Goal: Task Accomplishment & Management: Use online tool/utility

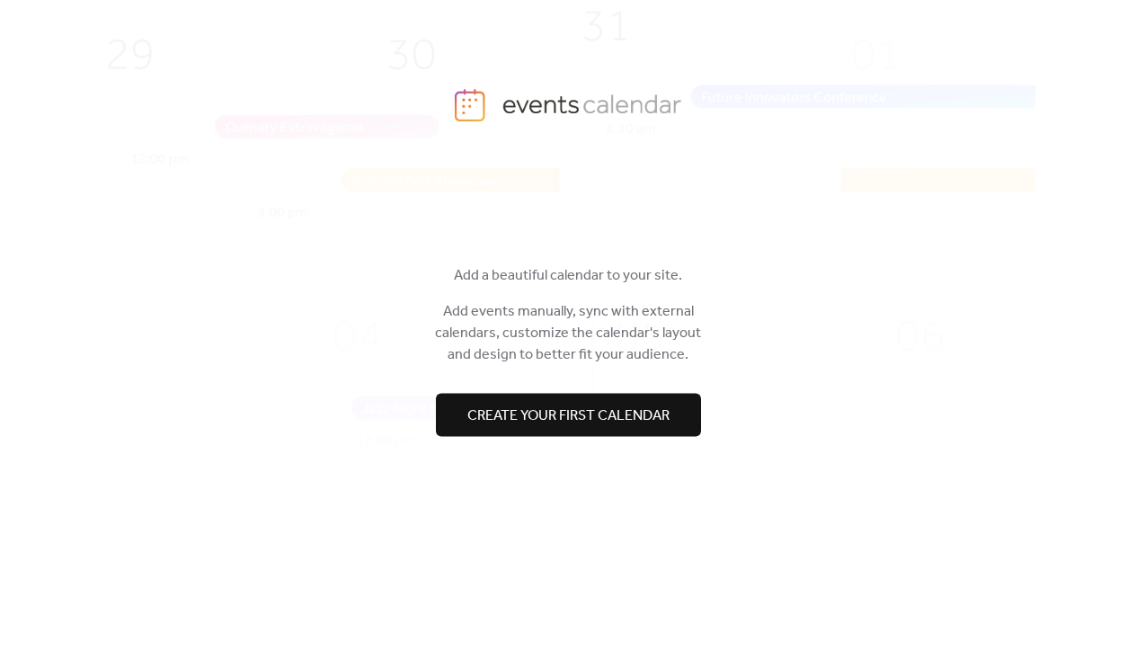
click at [627, 420] on span "Create your first calendar" at bounding box center [568, 416] width 202 height 22
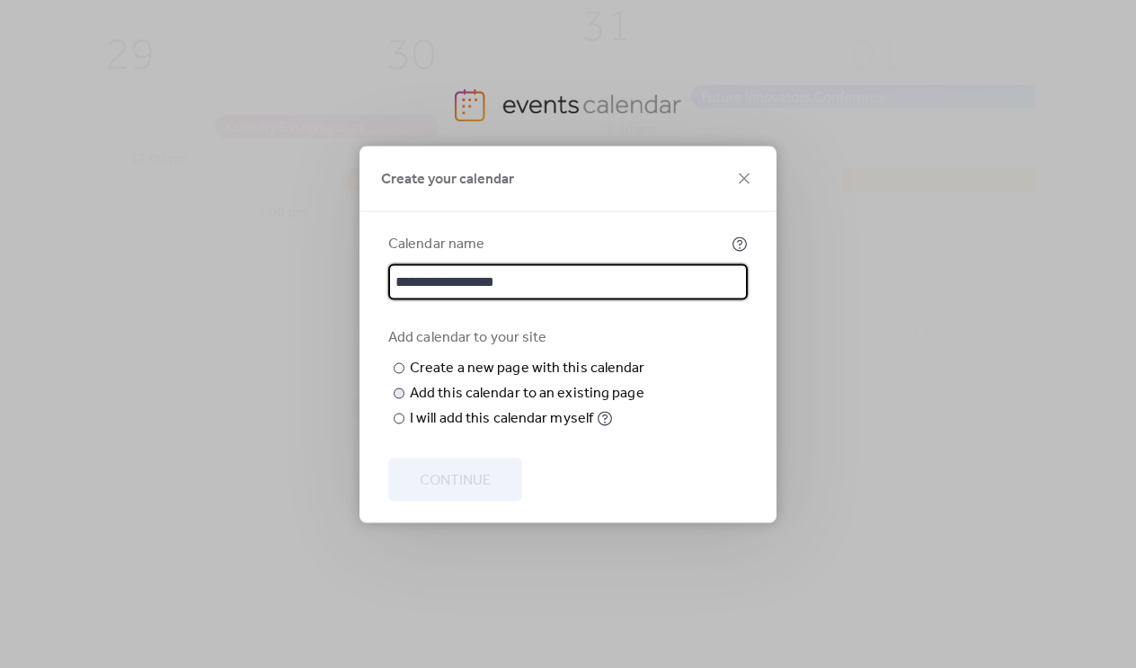
type input "**********"
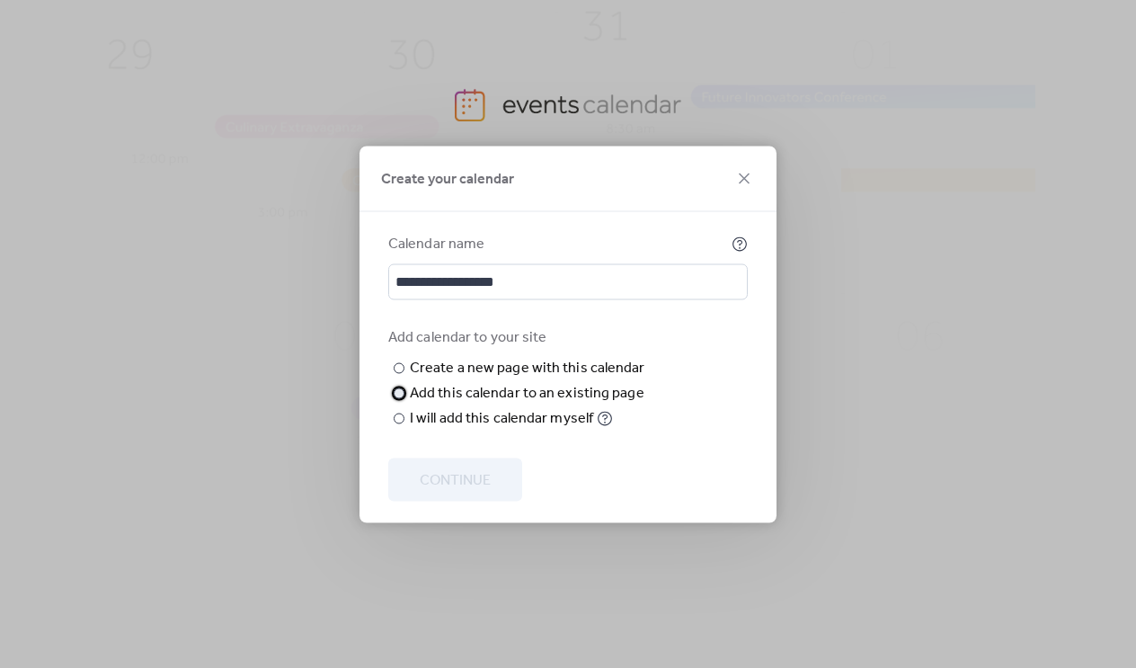
click at [426, 404] on div "Add this calendar to an existing page" at bounding box center [527, 393] width 235 height 22
click at [0, 0] on span "Choose page" at bounding box center [0, 0] width 0 height 0
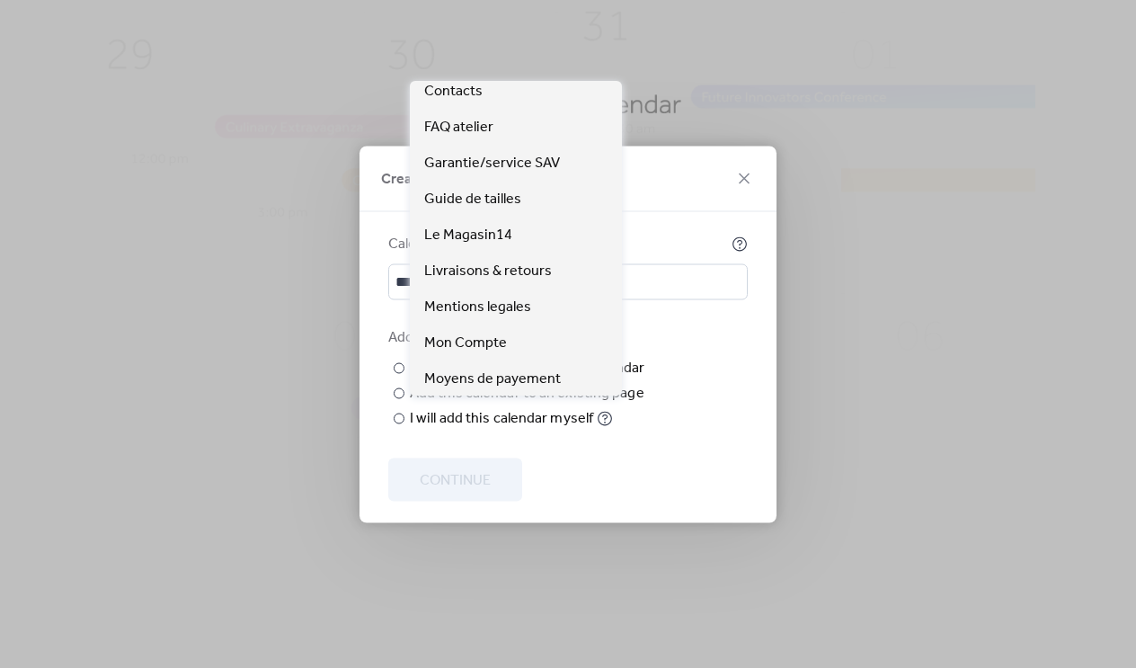
scroll to position [198, 0]
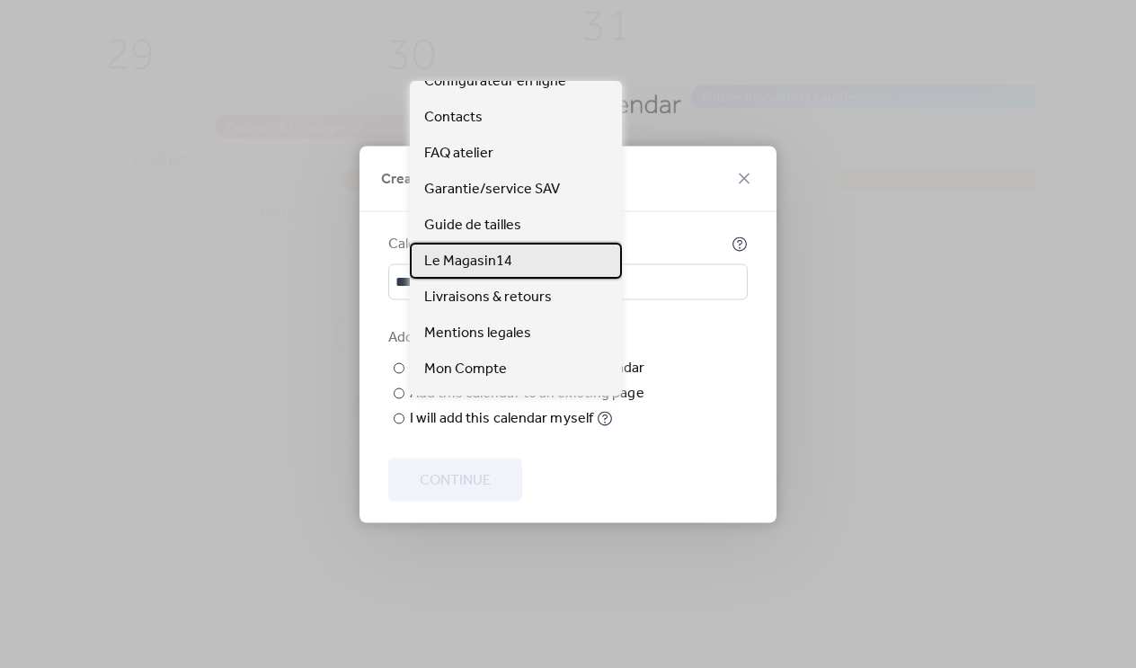
click at [481, 266] on span "Le Magasin14" at bounding box center [468, 262] width 88 height 22
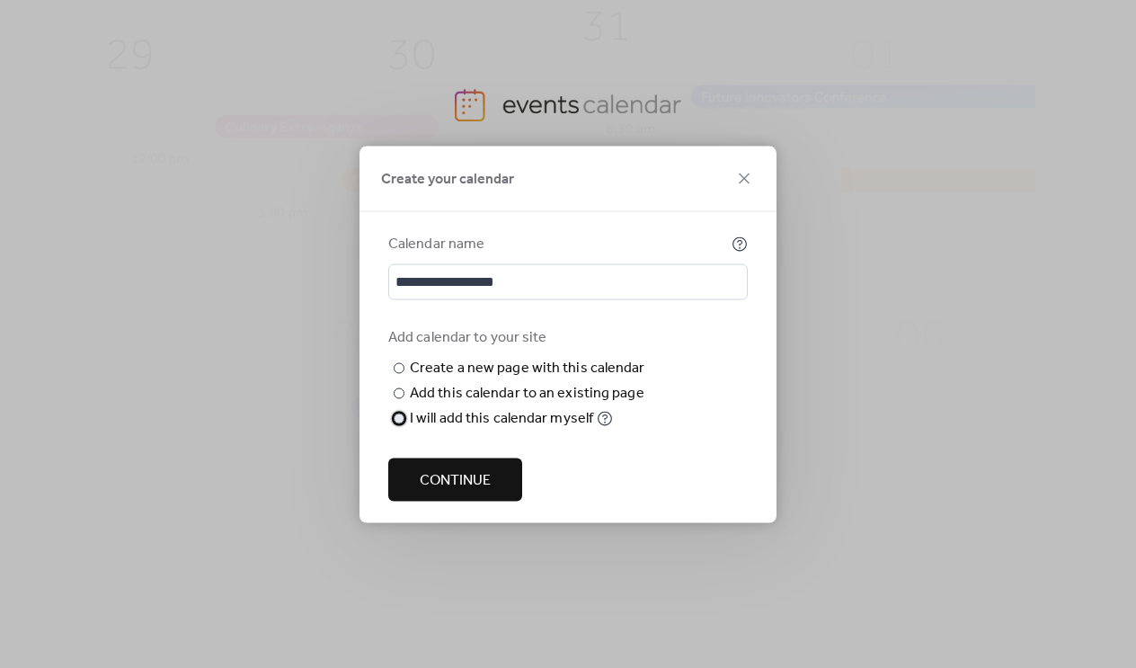
click at [406, 429] on label "​ I will add this calendar myself" at bounding box center [518, 418] width 261 height 22
click at [429, 396] on div "Add this calendar to an existing page" at bounding box center [527, 393] width 235 height 22
click at [444, 491] on span "Continue" at bounding box center [455, 480] width 71 height 22
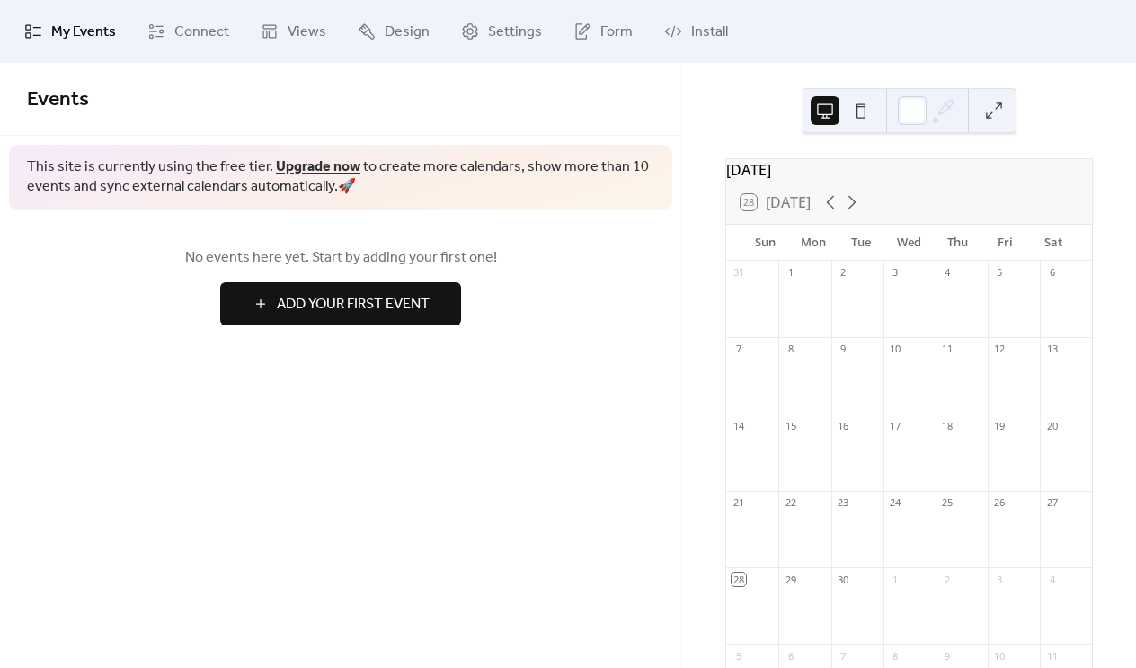
click at [861, 107] on button at bounding box center [861, 110] width 29 height 29
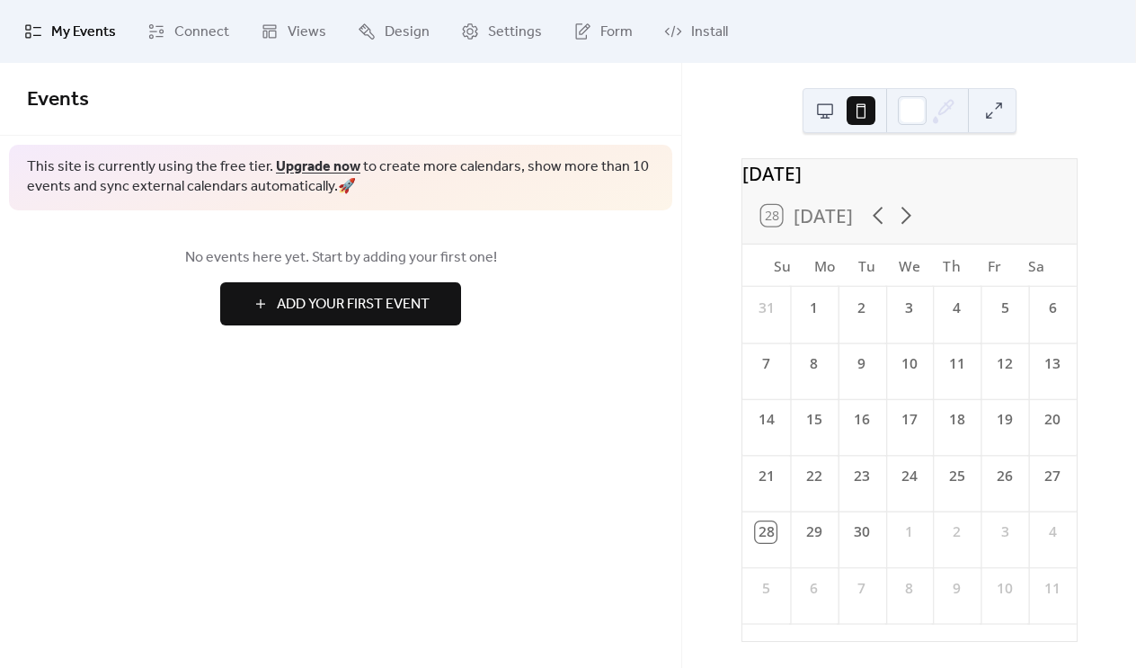
click at [838, 111] on button at bounding box center [825, 110] width 29 height 29
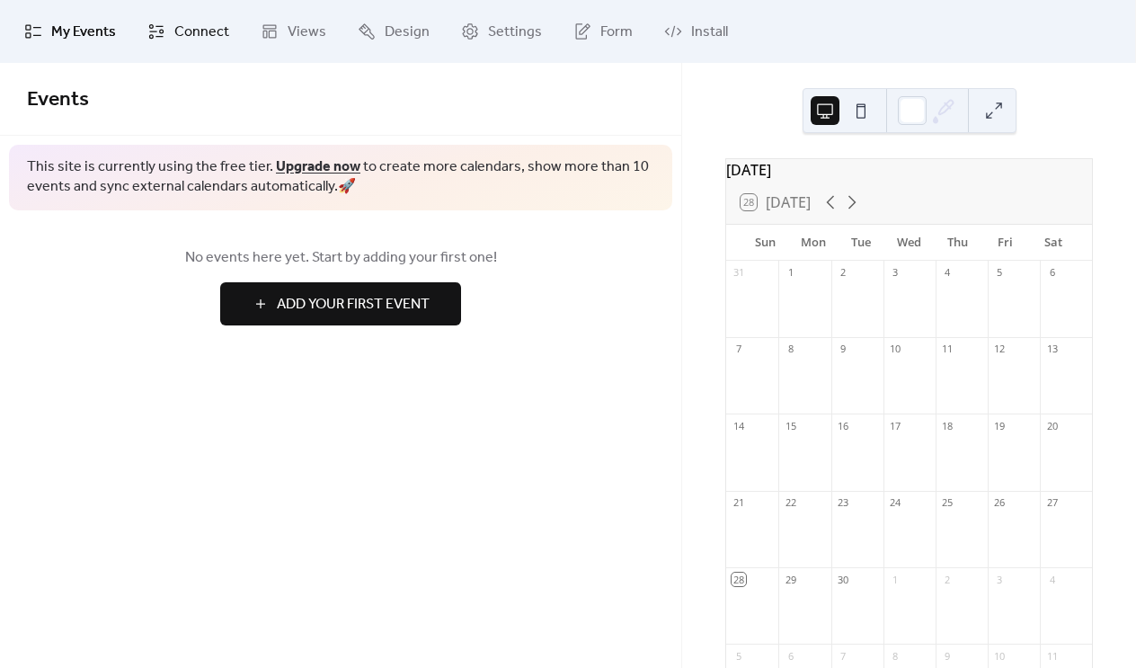
click at [188, 27] on span "Connect" at bounding box center [201, 33] width 55 height 22
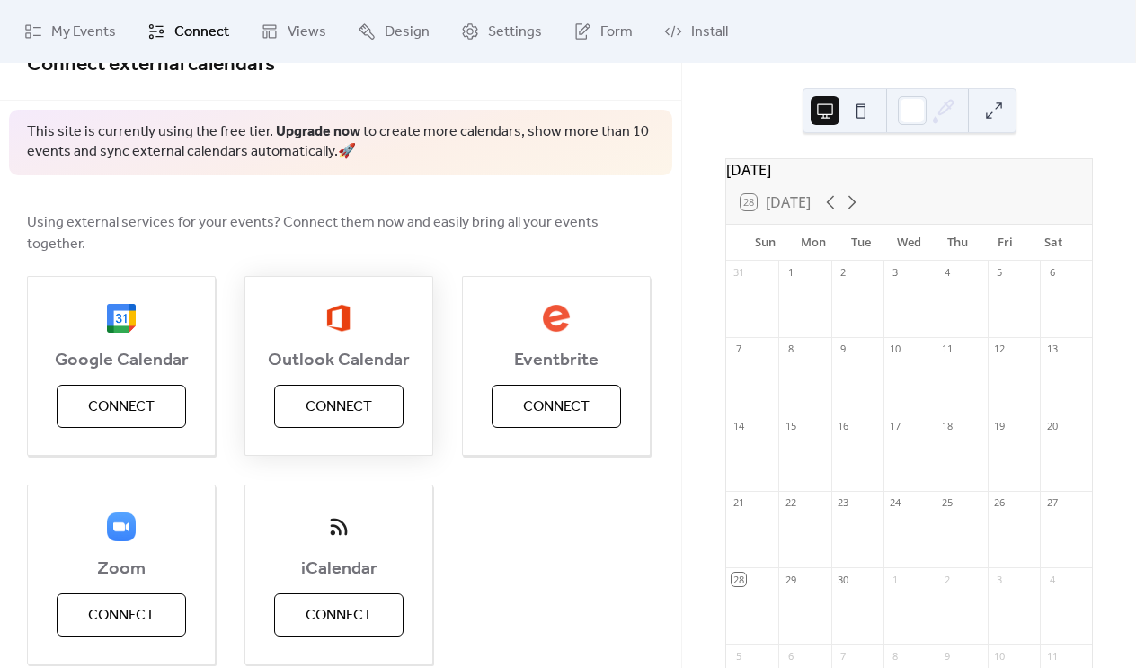
scroll to position [40, 0]
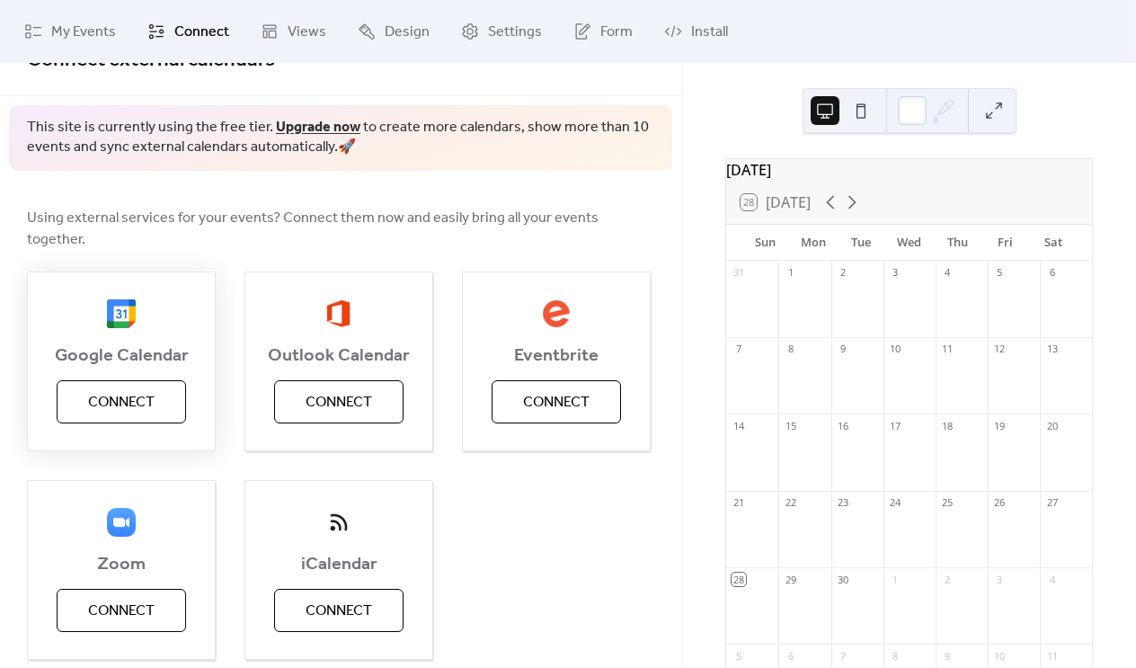
click at [142, 392] on span "Connect" at bounding box center [121, 403] width 67 height 22
click at [519, 331] on div "Google Calendar Connect Outlook Calendar Connect Eventbrite Connect Zoom Connec…" at bounding box center [340, 465] width 627 height 388
